Goal: Entertainment & Leisure: Consume media (video, audio)

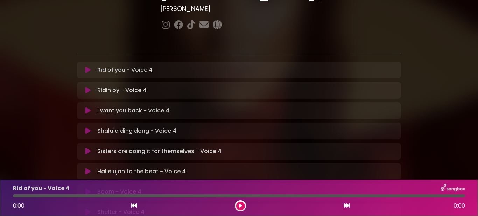
scroll to position [140, 0]
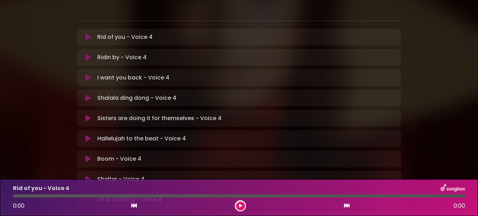
click at [85, 176] on button at bounding box center [87, 179] width 13 height 7
click at [241, 206] on icon at bounding box center [240, 206] width 3 height 4
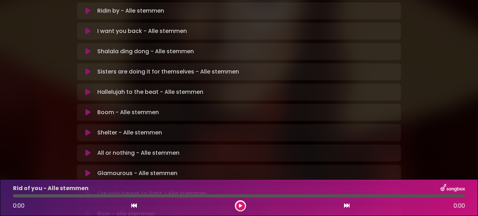
scroll to position [210, 0]
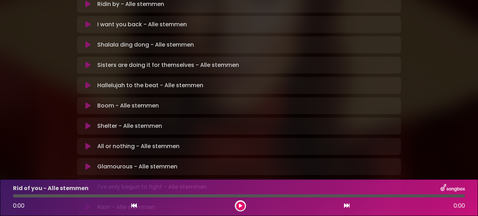
click at [88, 122] on icon at bounding box center [87, 125] width 5 height 7
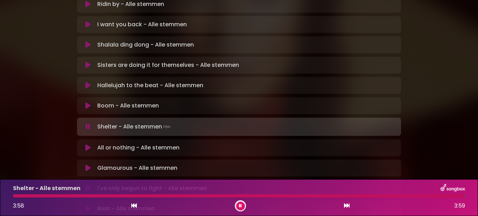
click at [238, 207] on button at bounding box center [240, 206] width 9 height 9
